Goal: Information Seeking & Learning: Learn about a topic

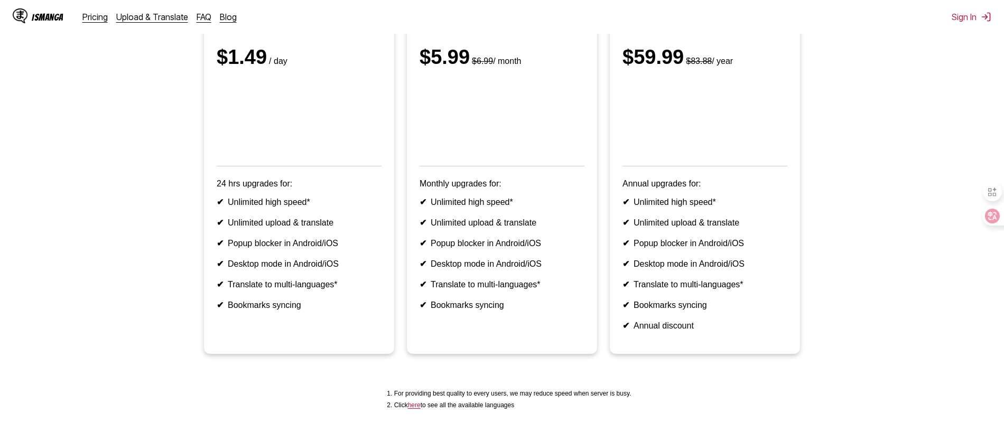
scroll to position [237, 0]
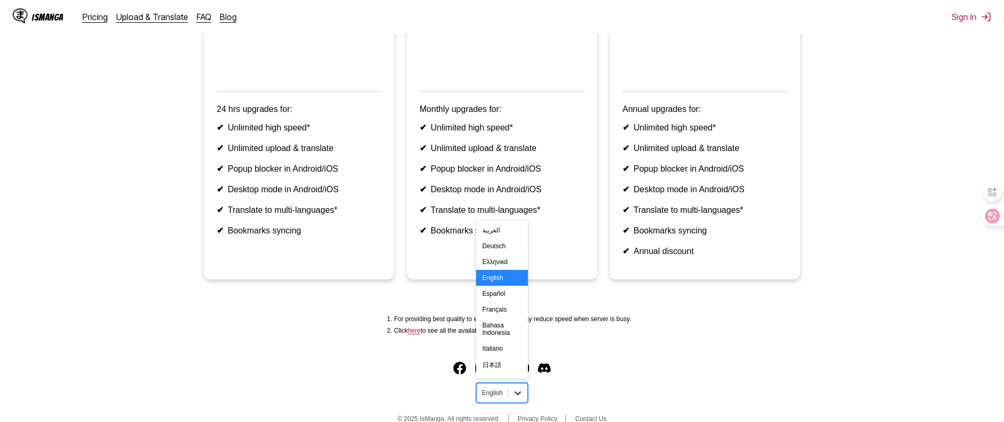
click at [516, 388] on icon at bounding box center [518, 393] width 11 height 11
click at [504, 354] on div "中文(简体)" at bounding box center [502, 362] width 52 height 17
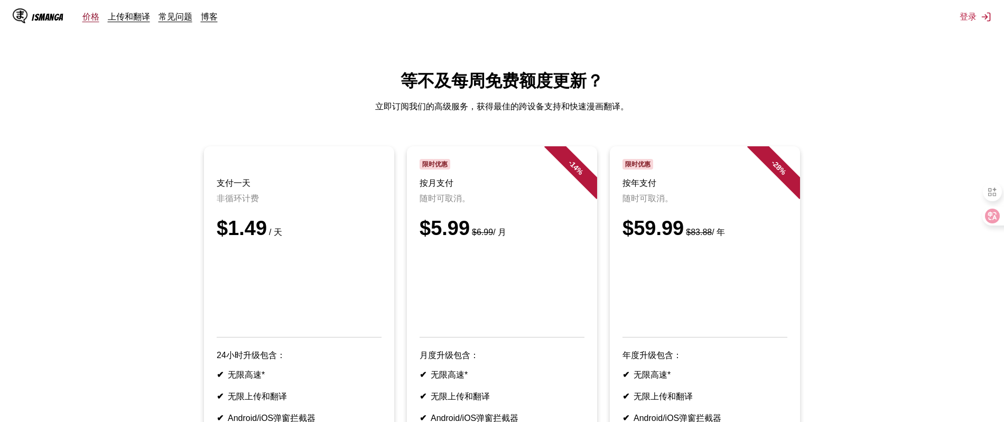
click at [92, 19] on link "价格" at bounding box center [90, 16] width 17 height 11
click at [118, 17] on link "上传和翻译" at bounding box center [129, 16] width 42 height 11
